Goal: Navigation & Orientation: Find specific page/section

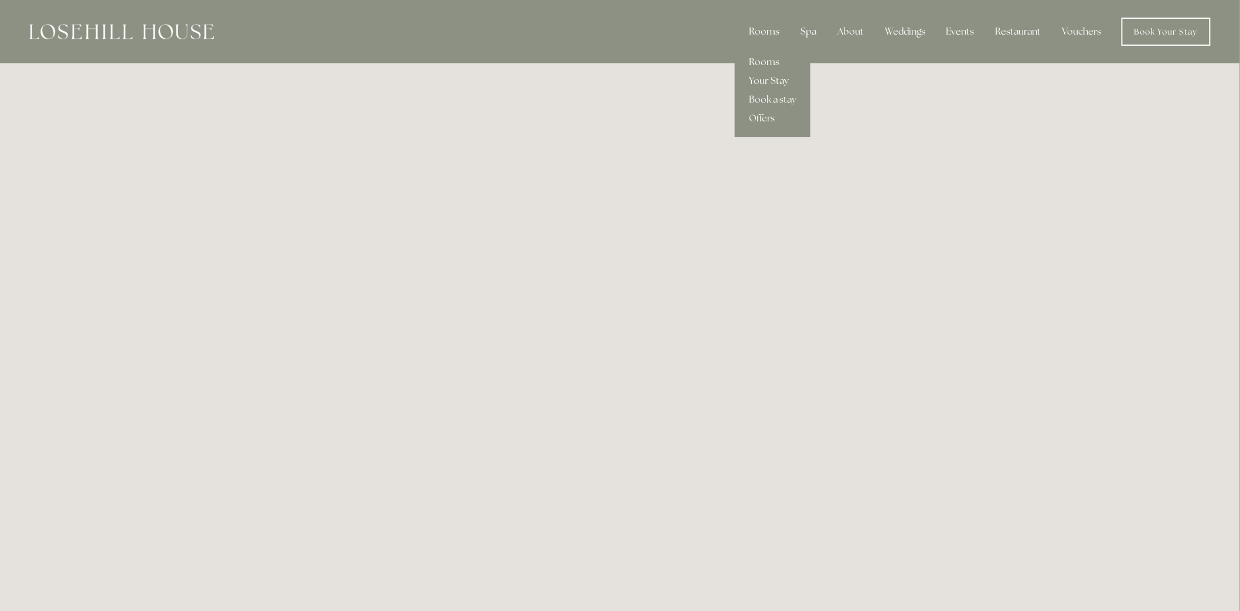
click at [777, 35] on div "Rooms" at bounding box center [763, 31] width 49 height 23
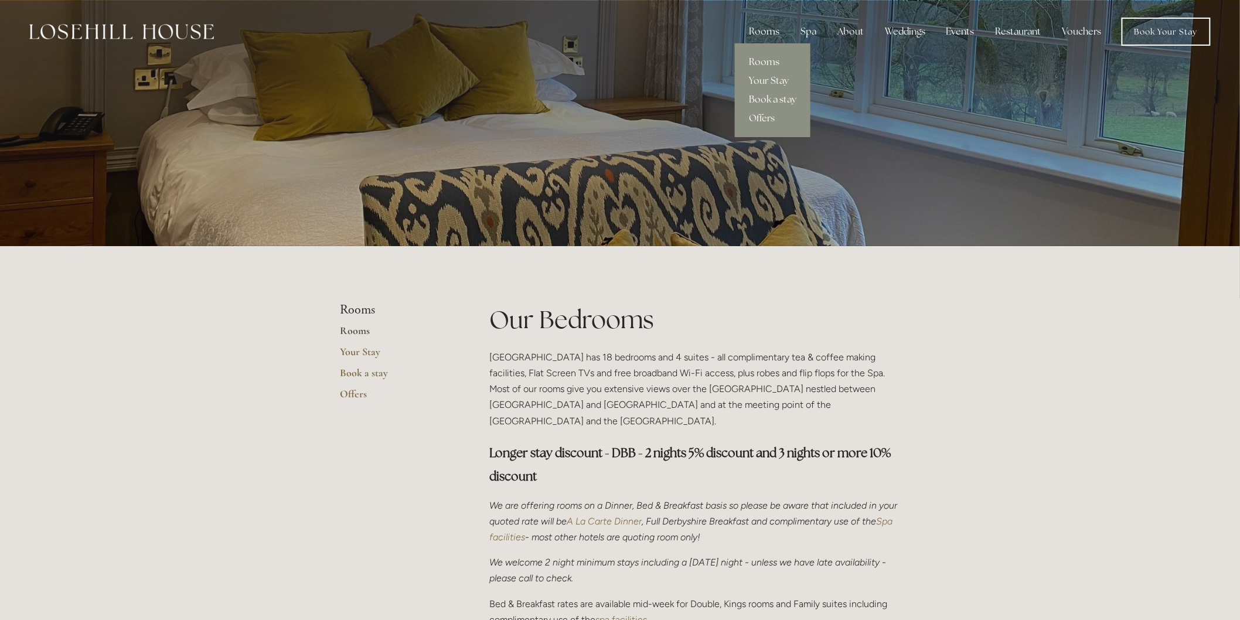
click at [770, 96] on link "Book a stay" at bounding box center [773, 99] width 76 height 19
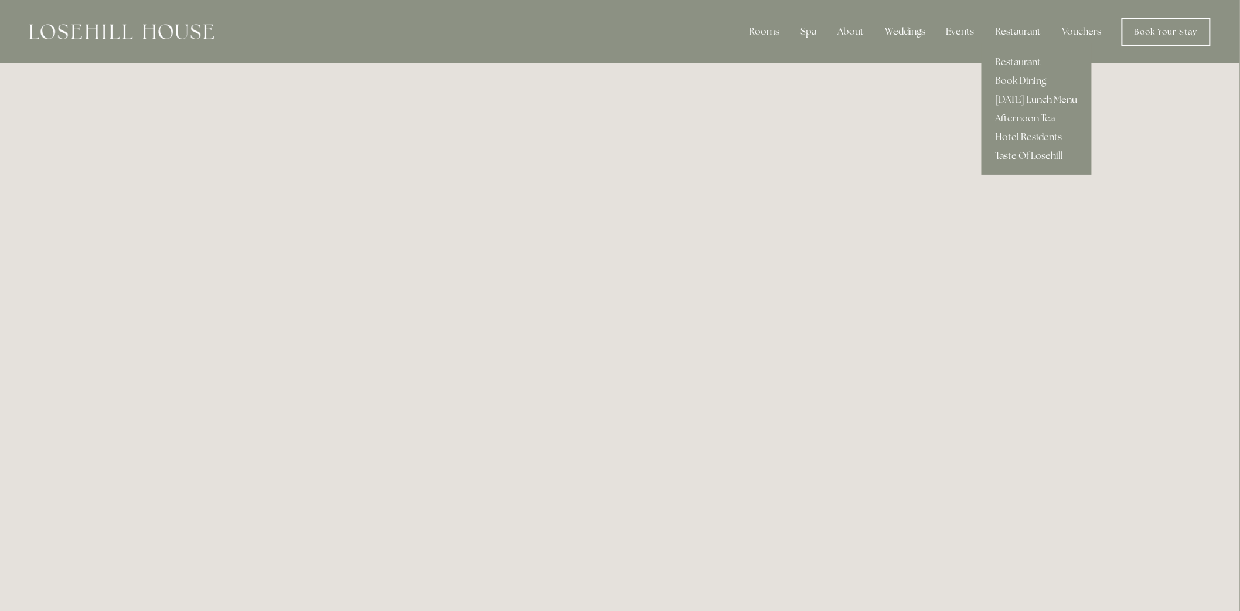
click at [1024, 96] on link "[DATE] Lunch Menu" at bounding box center [1036, 99] width 110 height 19
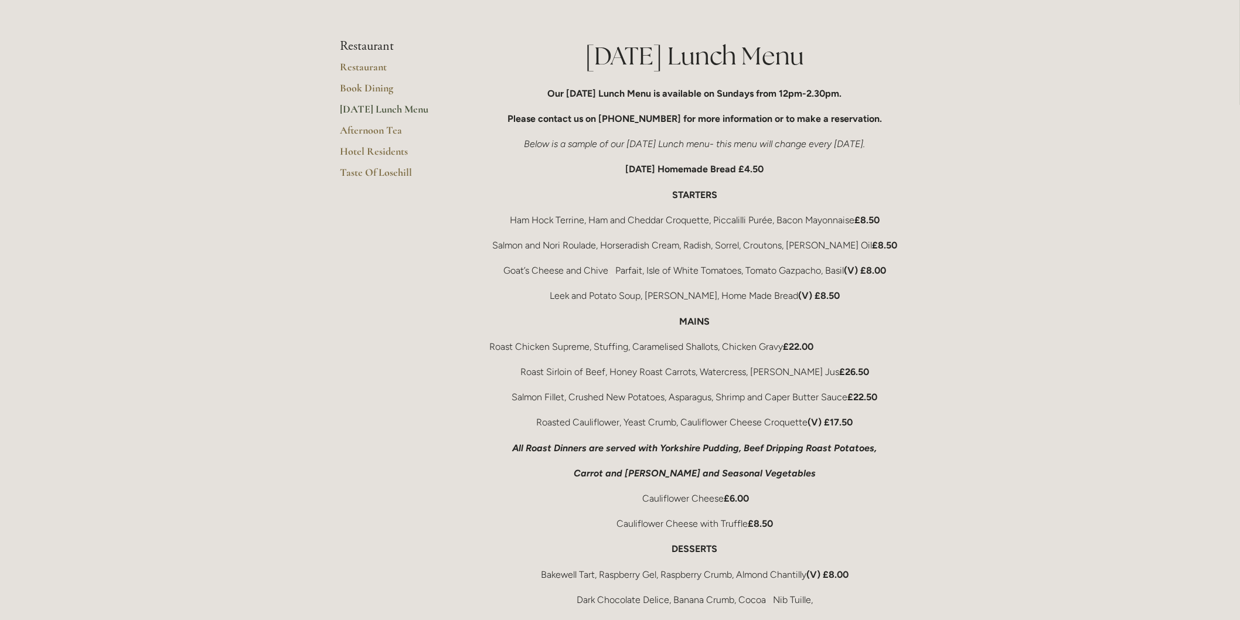
scroll to position [195, 0]
